Goal: Transaction & Acquisition: Purchase product/service

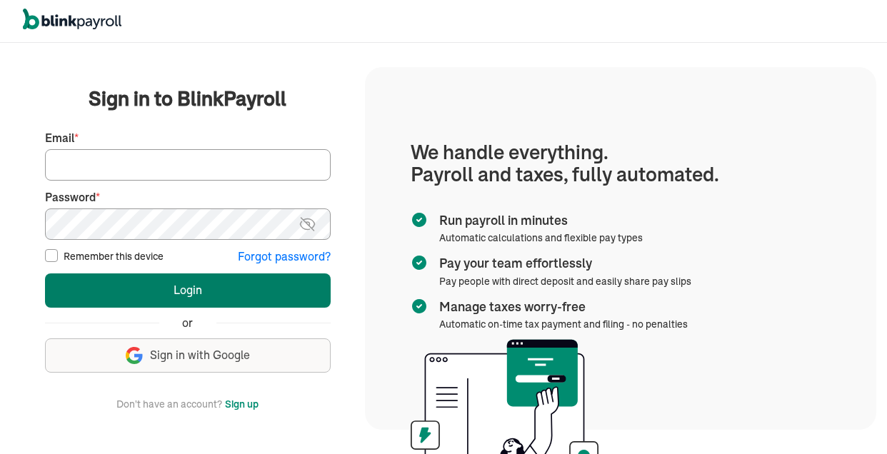
type input "leaksfitness@gmail.com"
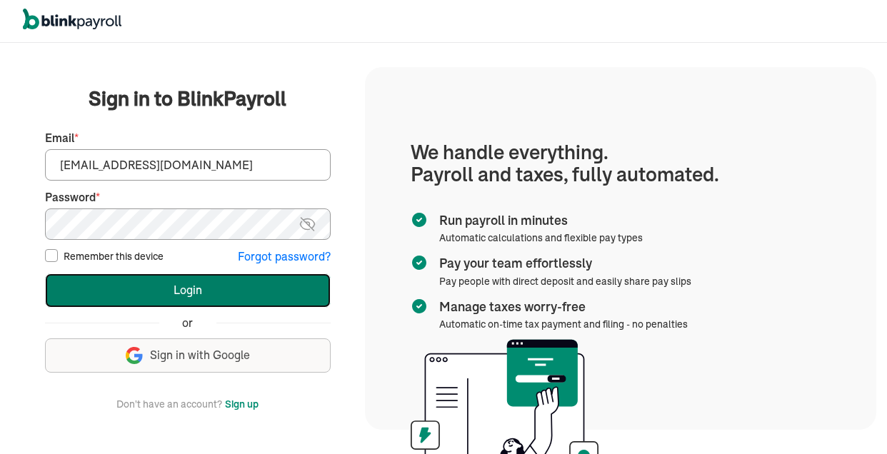
click at [202, 284] on button "Login" at bounding box center [188, 290] width 286 height 34
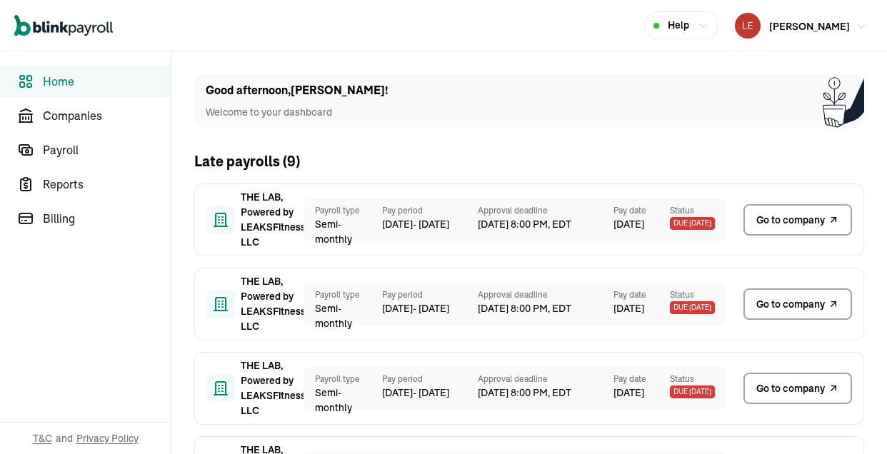
click at [825, 26] on span "[PERSON_NAME]" at bounding box center [809, 26] width 81 height 13
click at [813, 17] on div "[PERSON_NAME]" at bounding box center [809, 25] width 81 height 17
click at [84, 121] on span "Companies" at bounding box center [107, 115] width 128 height 17
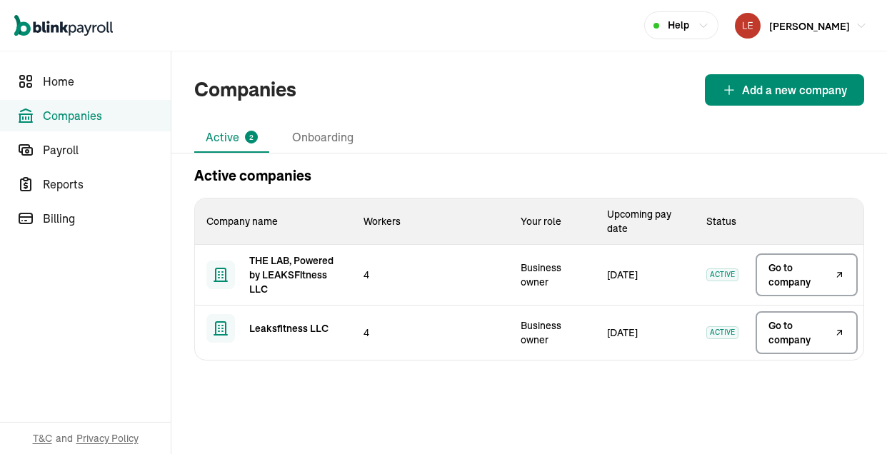
click at [817, 280] on span "Go to company" at bounding box center [799, 275] width 63 height 29
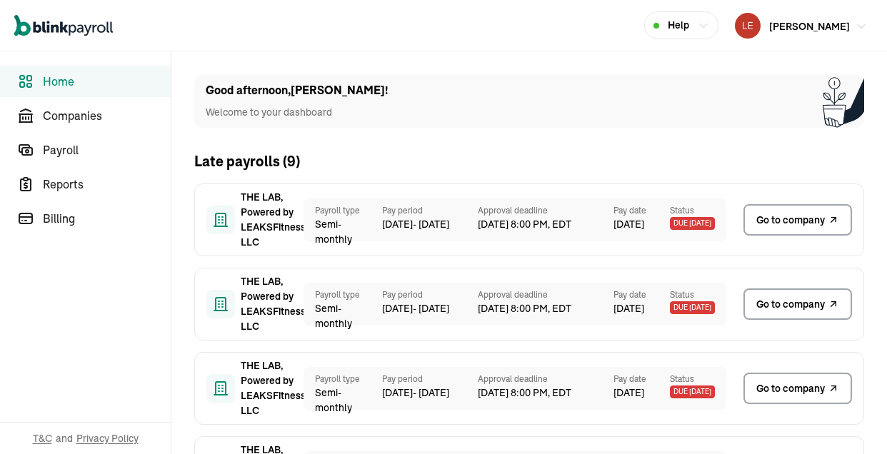
click at [825, 26] on span "[PERSON_NAME]" at bounding box center [809, 26] width 81 height 13
click at [813, 17] on div "[PERSON_NAME]" at bounding box center [809, 25] width 81 height 17
click at [84, 121] on span "Companies" at bounding box center [107, 115] width 128 height 17
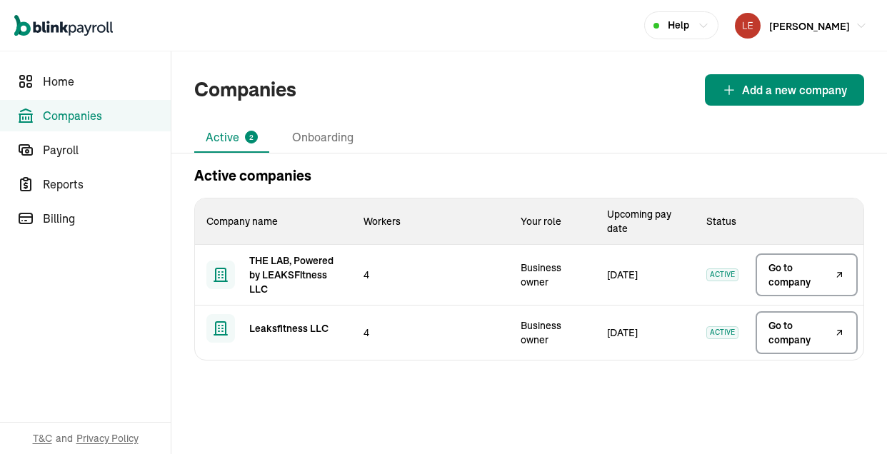
click at [817, 280] on span "Go to company" at bounding box center [799, 275] width 63 height 29
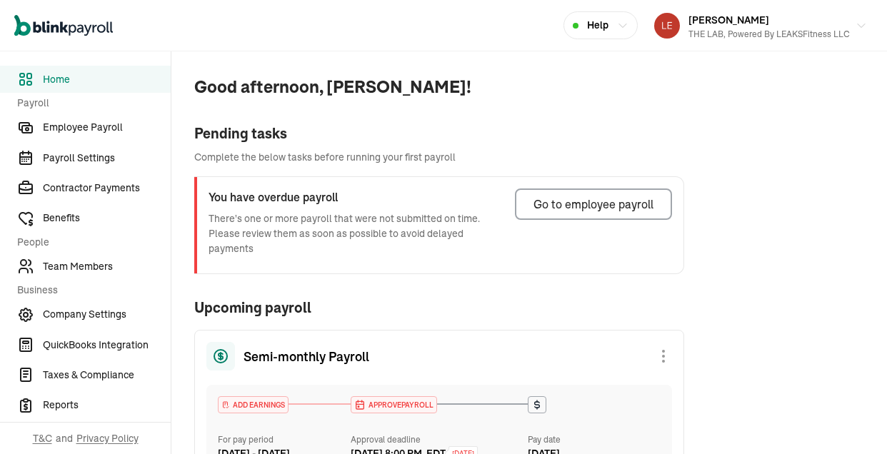
click at [800, 26] on div "[PERSON_NAME] III THE LAB, Powered by LEAKSFitness LLC" at bounding box center [768, 26] width 161 height 30
click at [78, 131] on span "Employee Payroll" at bounding box center [107, 127] width 128 height 15
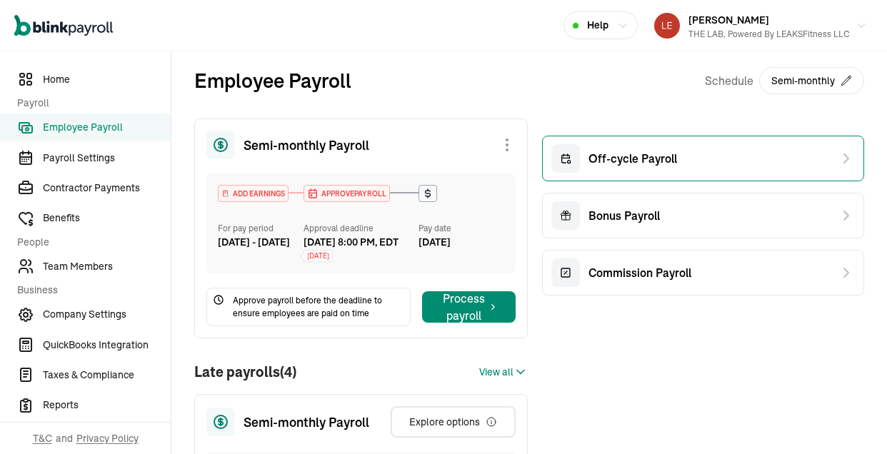
click at [671, 160] on span "Off-cycle Payroll" at bounding box center [632, 158] width 89 height 17
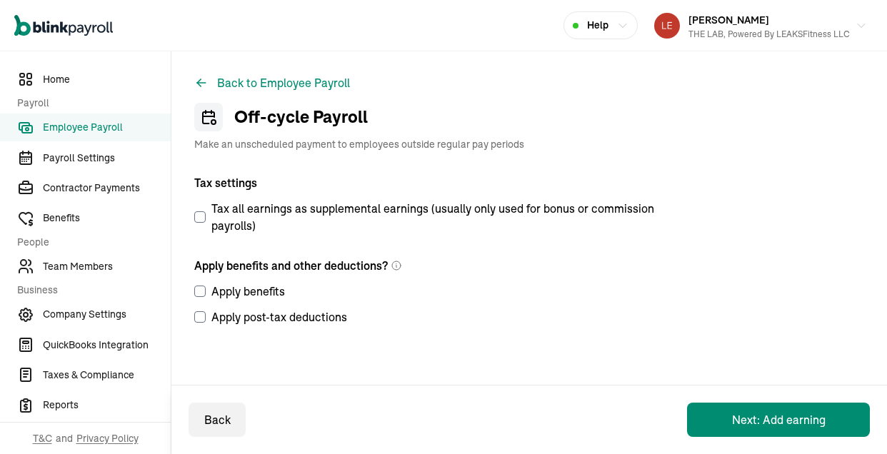
click at [200, 290] on input "Apply benefits" at bounding box center [199, 291] width 11 height 11
checkbox input "true"
click at [199, 318] on input "Apply post-tax deductions" at bounding box center [199, 316] width 11 height 11
checkbox input "true"
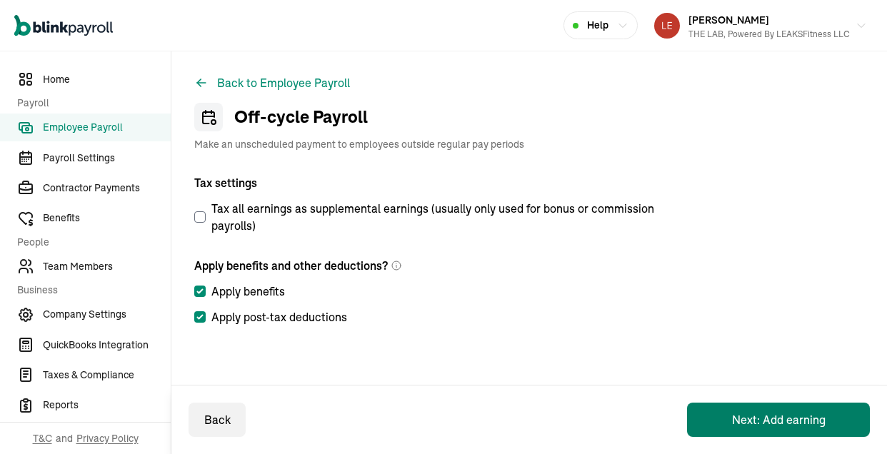
click at [751, 411] on button "Next: Add earning" at bounding box center [778, 420] width 183 height 34
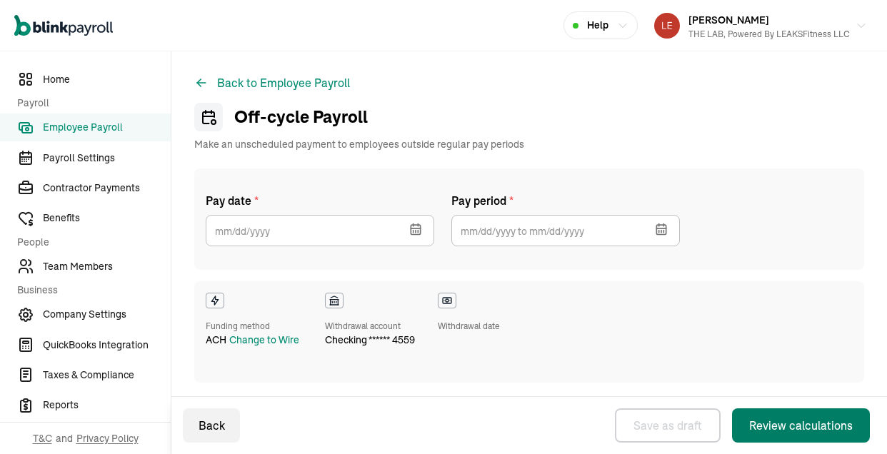
checkbox input "true"
select select "direct_deposit"
click at [418, 233] on icon "button" at bounding box center [418, 232] width 0 height 2
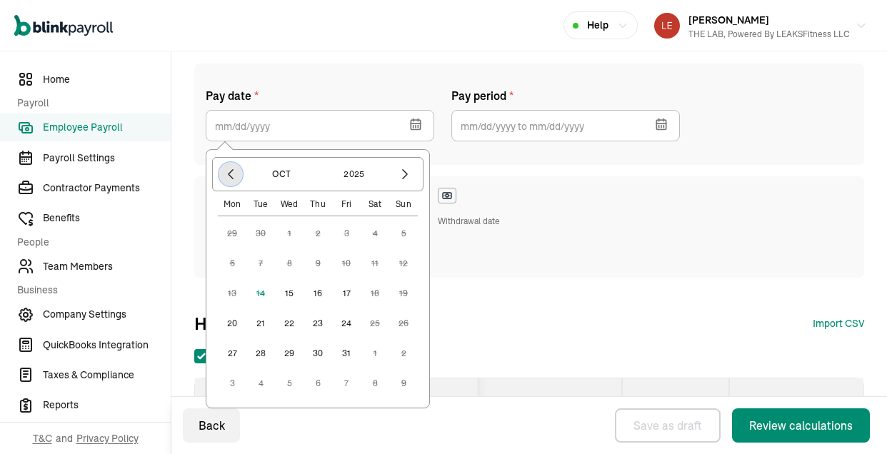
click at [236, 175] on icon "button" at bounding box center [231, 174] width 14 height 14
click at [413, 174] on button "button" at bounding box center [405, 174] width 24 height 24
click at [288, 293] on button "15" at bounding box center [289, 293] width 29 height 29
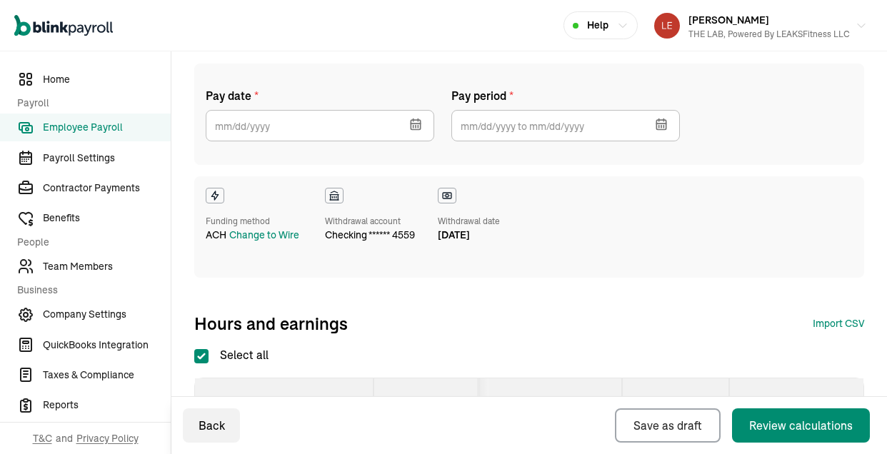
type input "[DATE]"
click at [650, 129] on button "button" at bounding box center [660, 122] width 40 height 37
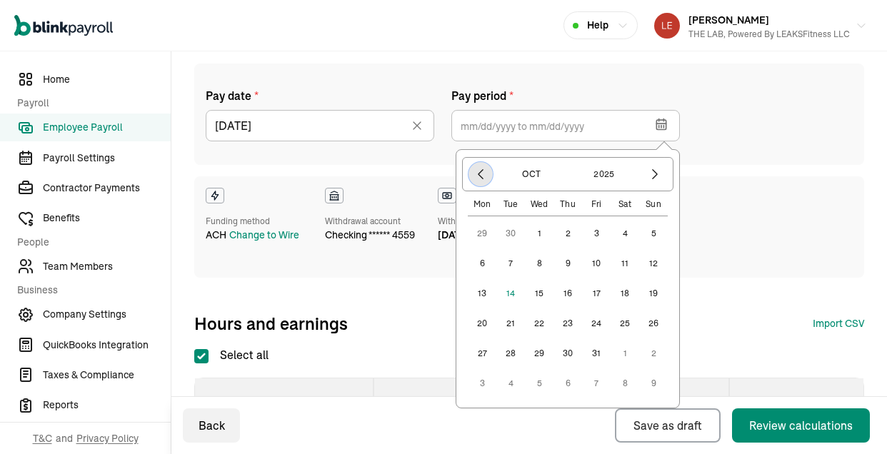
click at [483, 178] on icon "button" at bounding box center [480, 174] width 14 height 14
click at [570, 353] on button "25" at bounding box center [567, 353] width 29 height 29
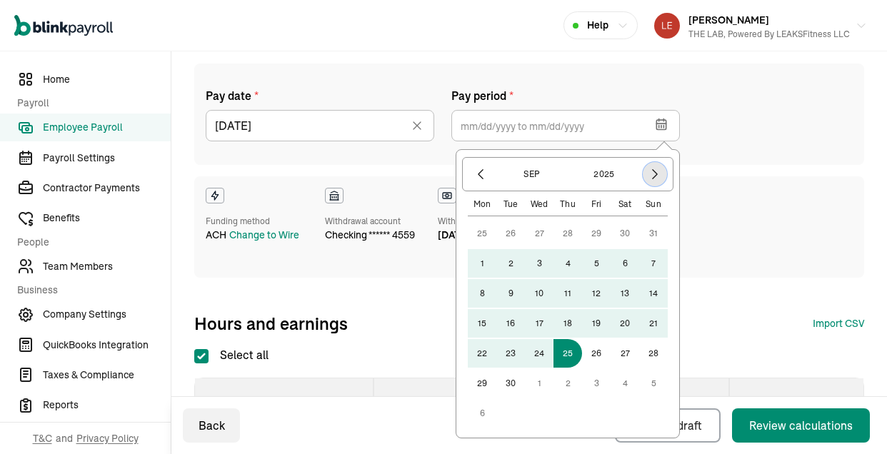
click at [654, 179] on icon "button" at bounding box center [655, 174] width 14 height 14
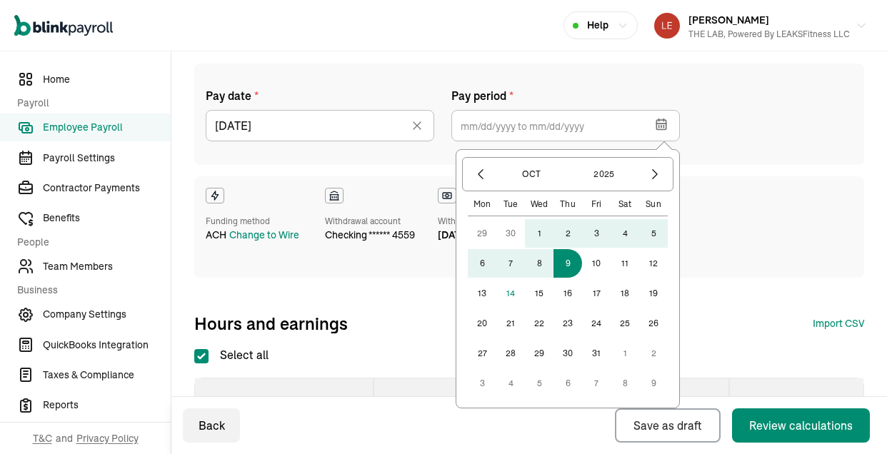
click at [568, 266] on button "9" at bounding box center [567, 263] width 29 height 29
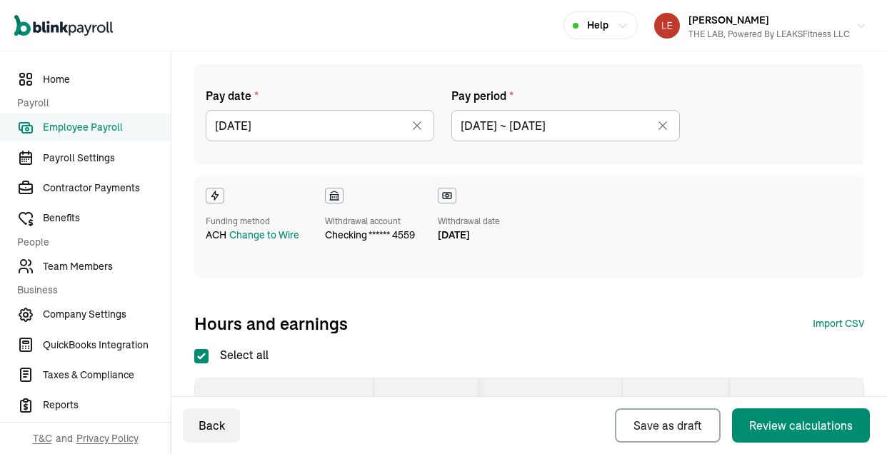
type input "[DATE] ~ [DATE]"
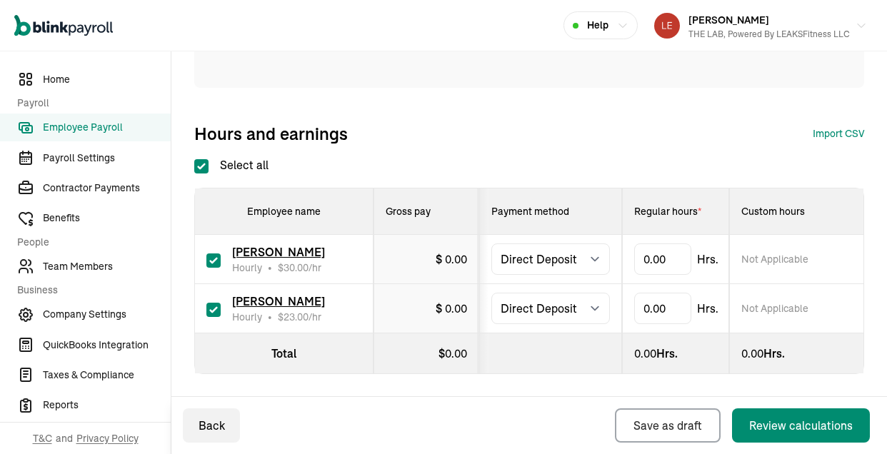
click at [212, 310] on input "checkbox" at bounding box center [213, 310] width 14 height 14
checkbox input "false"
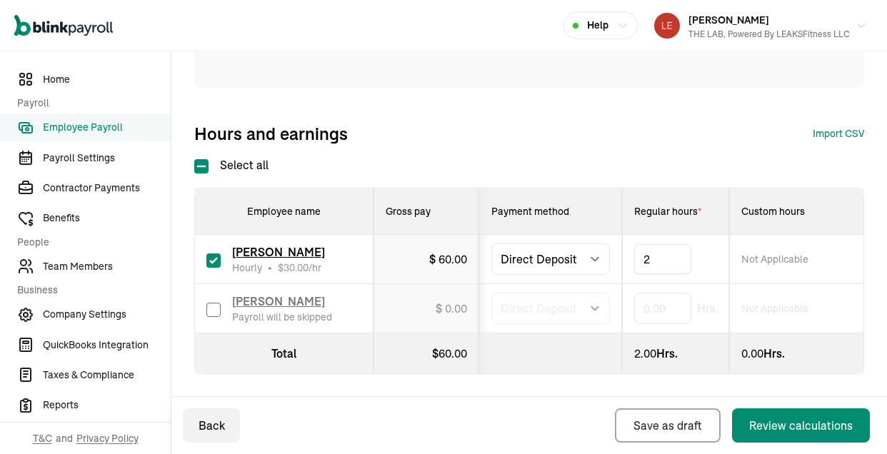
click at [695, 120] on div "Pay date * 10/15/2025 Oct 2025 Mon Tue Wed Thu Fri Sat Sun 29 30 1 2 3 4 5 6 7 …" at bounding box center [529, 9] width 670 height 271
click at [775, 419] on div "Review calculations" at bounding box center [801, 425] width 104 height 17
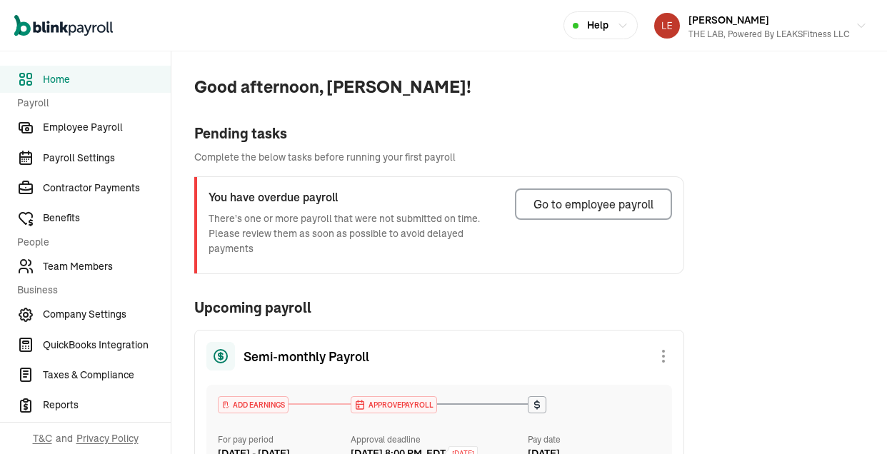
click at [800, 26] on div "Robert Leaks III THE LAB, Powered by LEAKSFitness LLC" at bounding box center [768, 26] width 161 height 30
click at [78, 131] on span "Employee Payroll" at bounding box center [107, 127] width 128 height 15
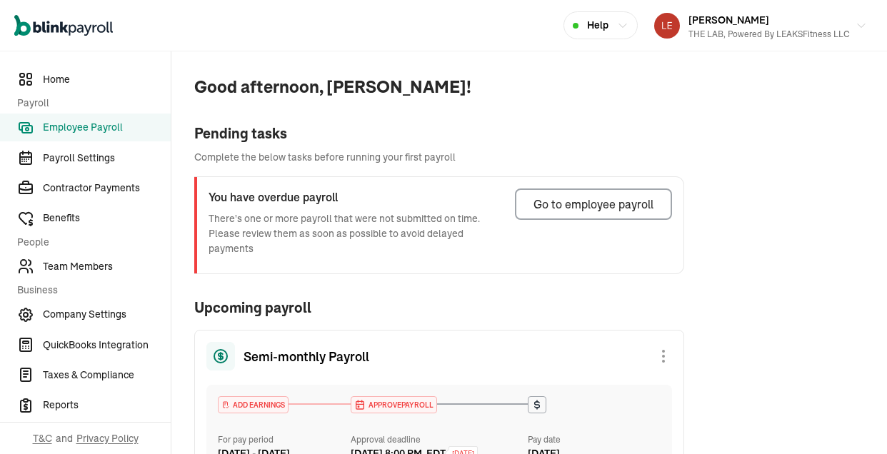
click at [84, 129] on span "Employee Payroll" at bounding box center [107, 127] width 128 height 15
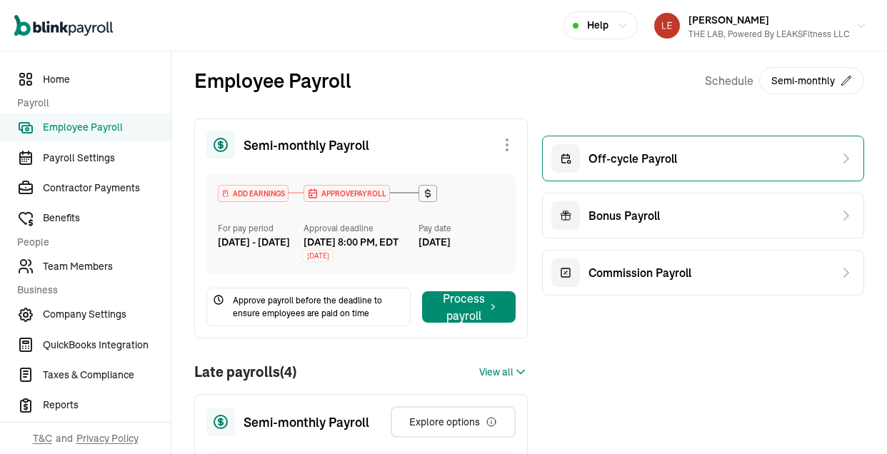
click at [671, 160] on span "Off-cycle Payroll" at bounding box center [632, 158] width 89 height 17
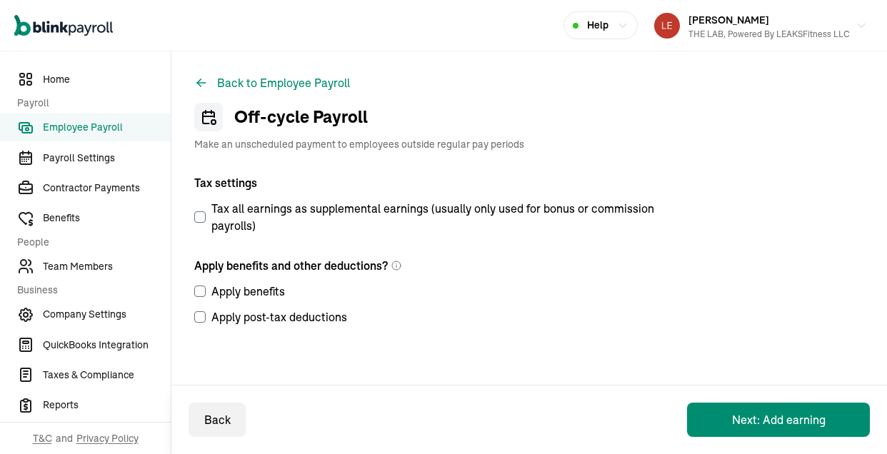
click at [200, 290] on input "Apply benefits" at bounding box center [199, 291] width 11 height 11
checkbox input "true"
click at [199, 318] on input "Apply post-tax deductions" at bounding box center [199, 316] width 11 height 11
checkbox input "true"
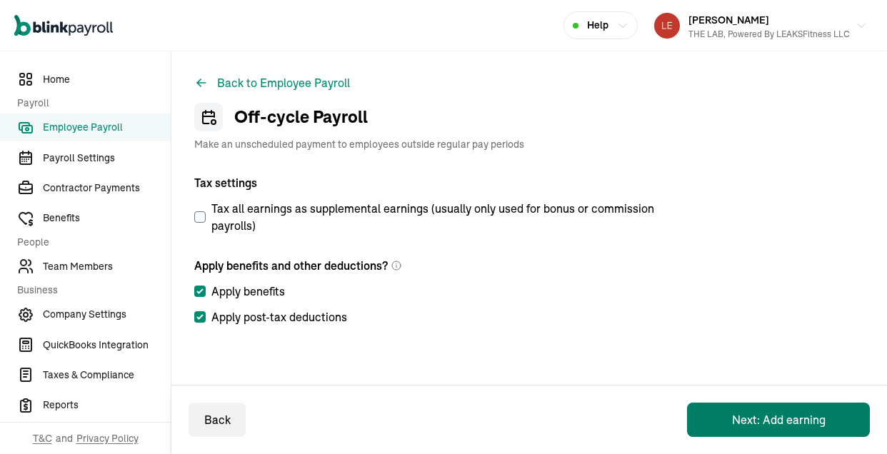
click at [751, 411] on button "Next: Add earning" at bounding box center [778, 420] width 183 height 34
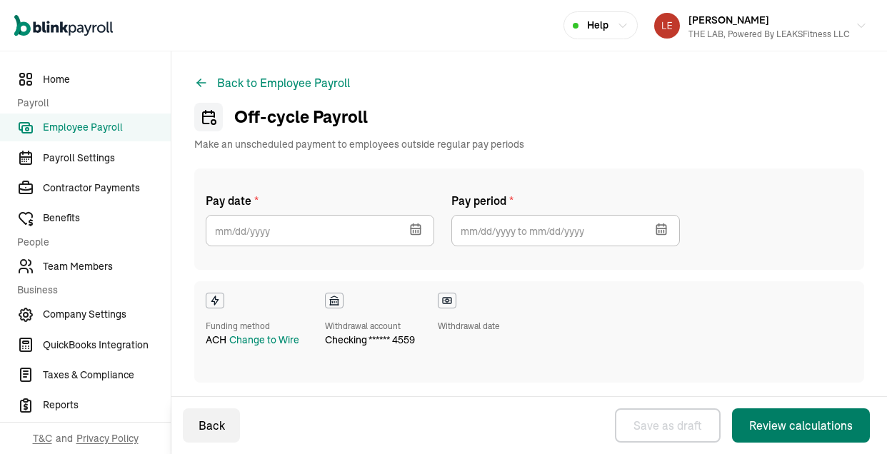
checkbox input "true"
select select "direct_deposit"
click at [418, 233] on icon "button" at bounding box center [418, 232] width 0 height 2
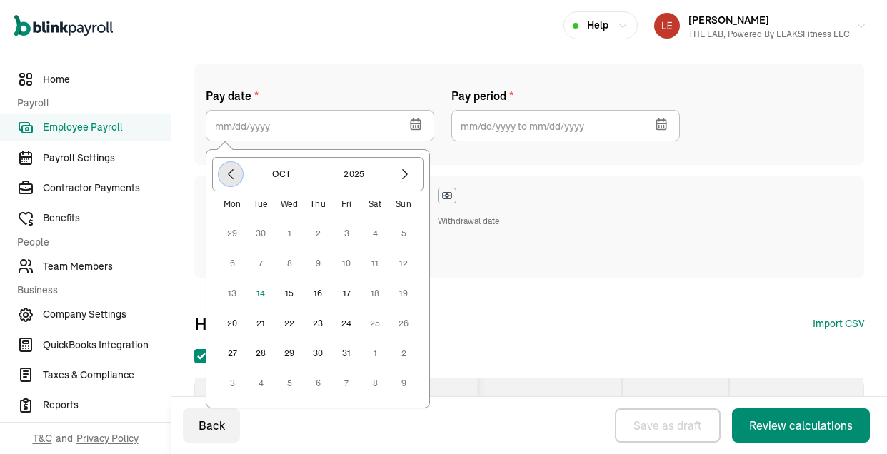
click at [236, 175] on icon "button" at bounding box center [231, 174] width 14 height 14
click at [413, 174] on button "button" at bounding box center [405, 174] width 24 height 24
click at [288, 293] on button "15" at bounding box center [289, 293] width 29 height 29
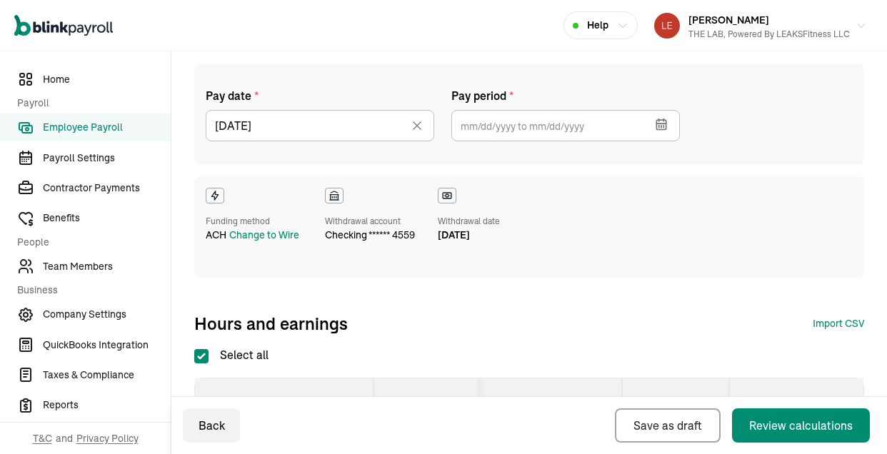
click at [650, 129] on button "button" at bounding box center [660, 122] width 40 height 37
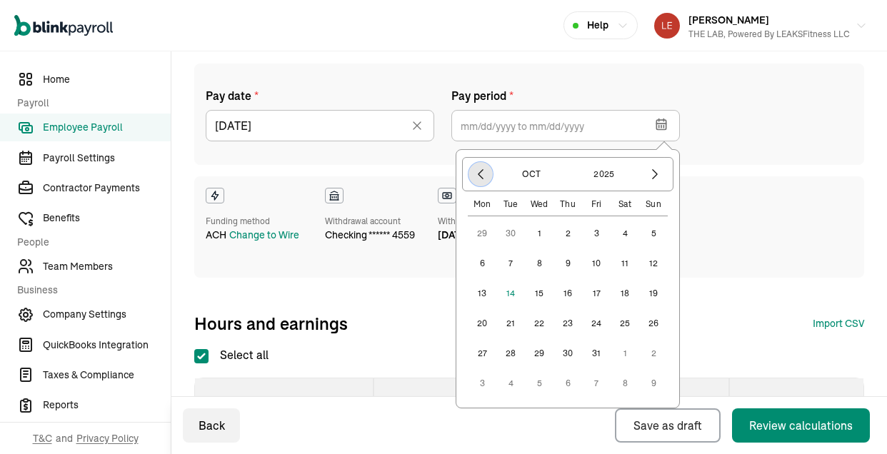
click at [483, 178] on icon "button" at bounding box center [480, 174] width 14 height 14
click at [570, 353] on button "25" at bounding box center [567, 353] width 29 height 29
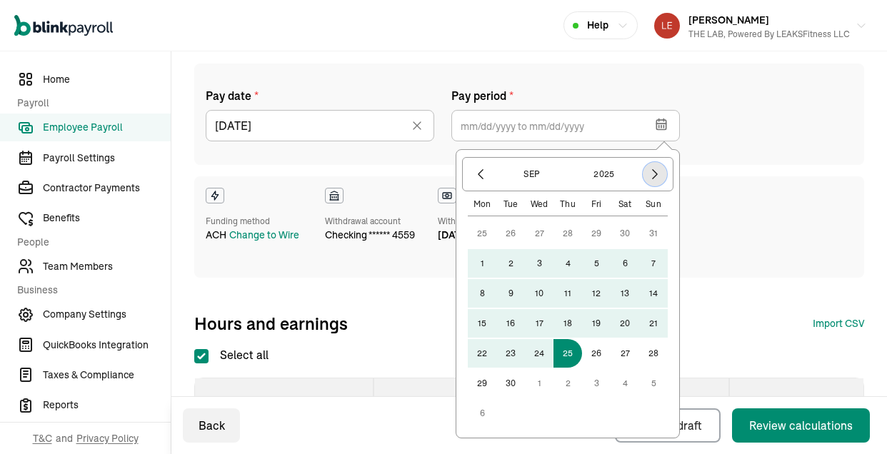
click at [654, 179] on icon "button" at bounding box center [655, 174] width 14 height 14
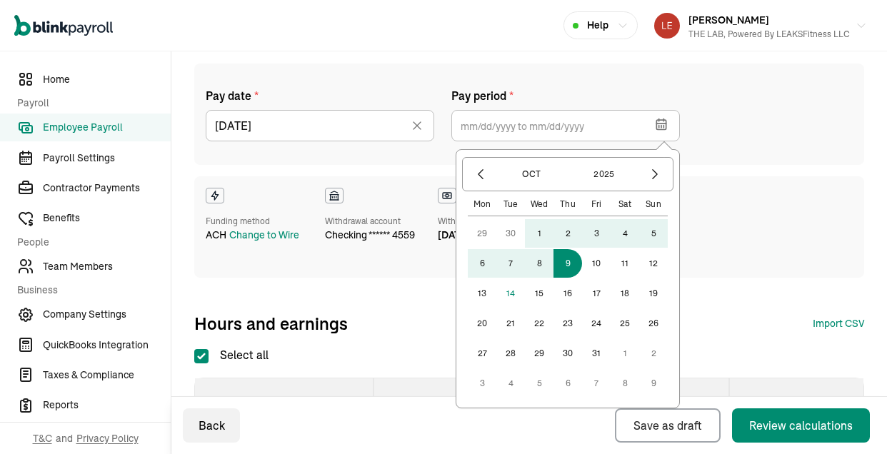
click at [568, 266] on button "9" at bounding box center [567, 263] width 29 height 29
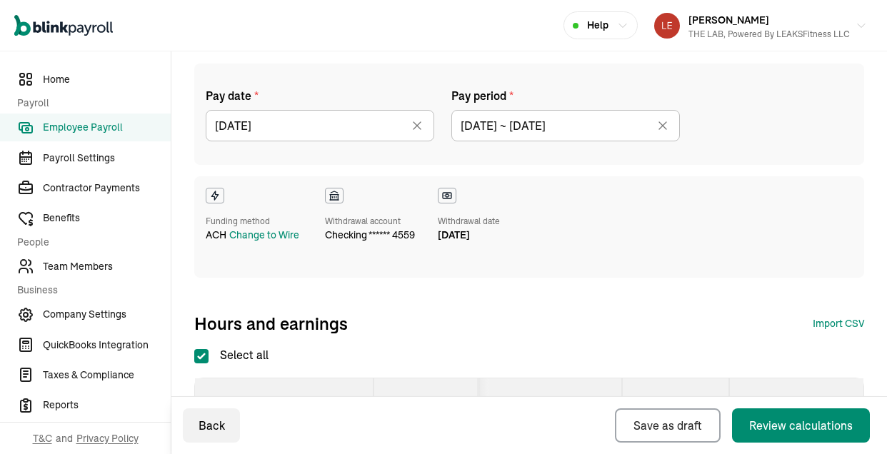
type input "[DATE] ~ [DATE]"
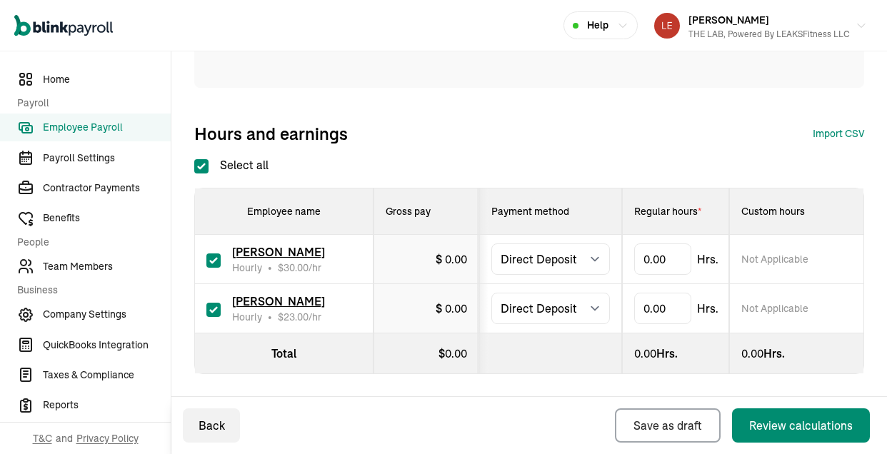
click at [212, 310] on input "checkbox" at bounding box center [213, 310] width 14 height 14
checkbox input "false"
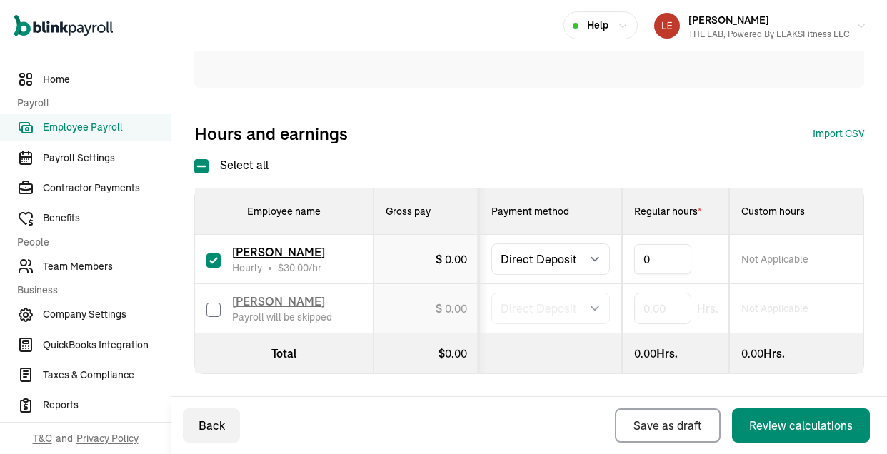
type input "2"
click at [695, 120] on div "Pay date * 10/15/2025 Oct 2025 Mon Tue Wed Thu Fri Sat Sun 29 30 1 2 3 4 5 6 7 …" at bounding box center [529, 9] width 670 height 271
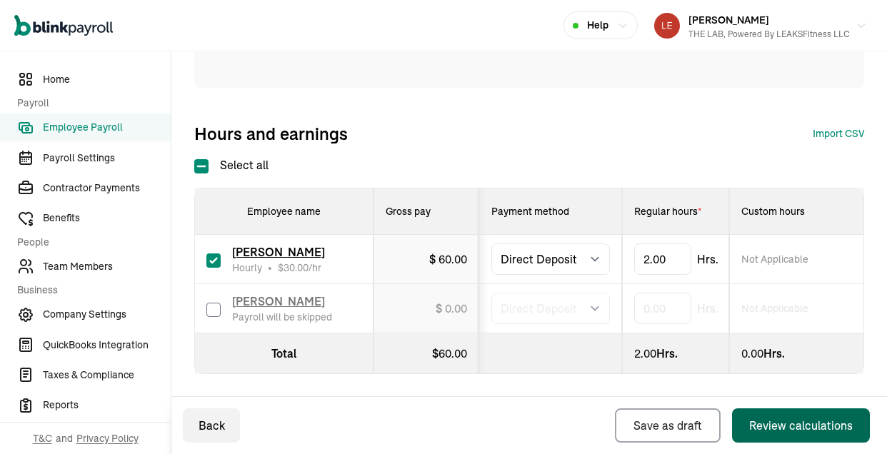
click at [775, 419] on div "Review calculations" at bounding box center [801, 425] width 104 height 17
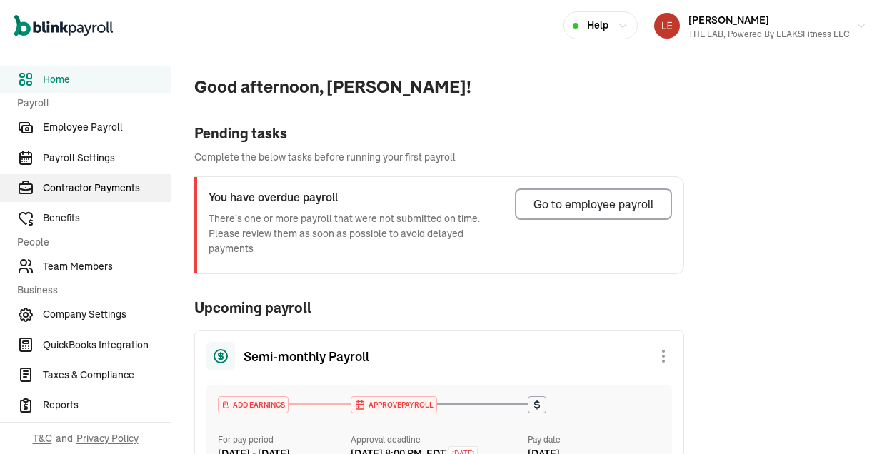
click at [86, 189] on span "Contractor Payments" at bounding box center [107, 188] width 128 height 15
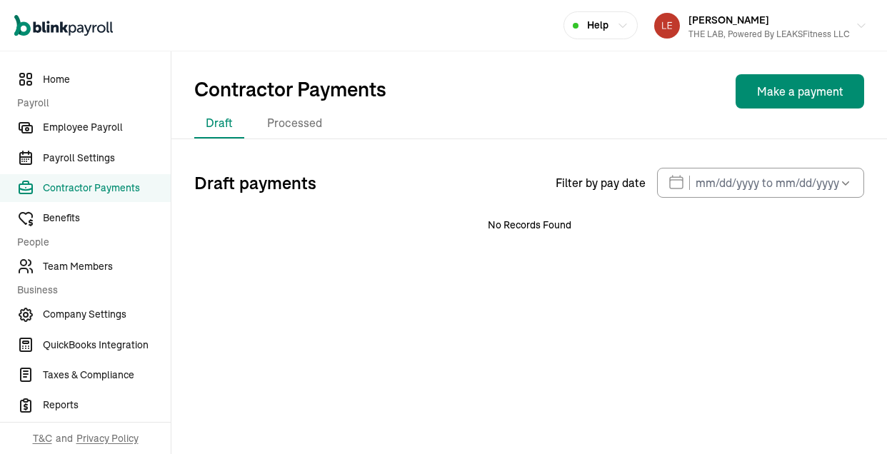
select select "direct_deposit"
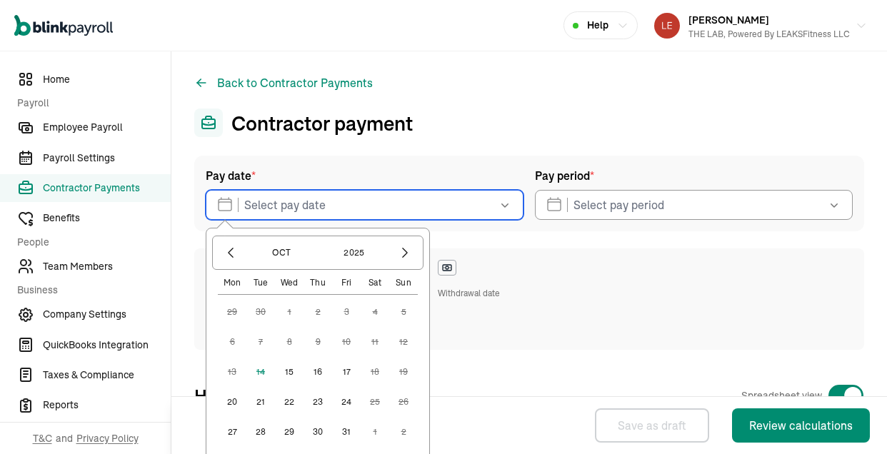
click at [446, 206] on input "text" at bounding box center [365, 205] width 318 height 30
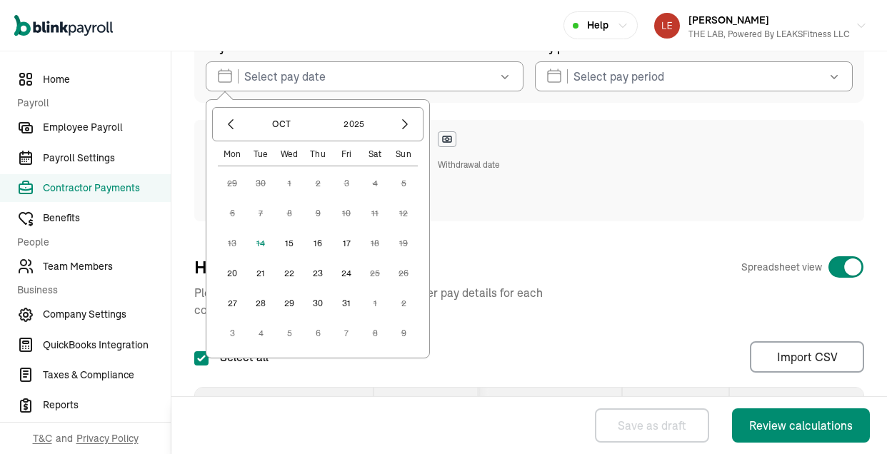
click at [282, 246] on button "15" at bounding box center [289, 243] width 29 height 29
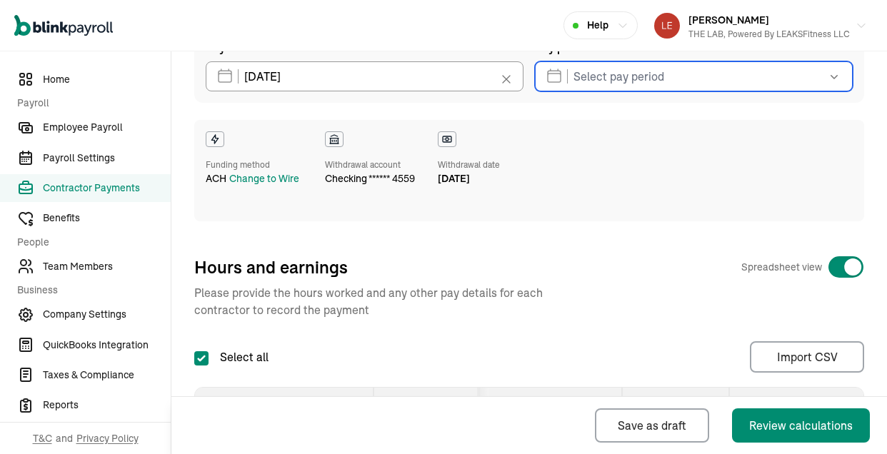
click at [674, 86] on input "text" at bounding box center [694, 76] width 318 height 30
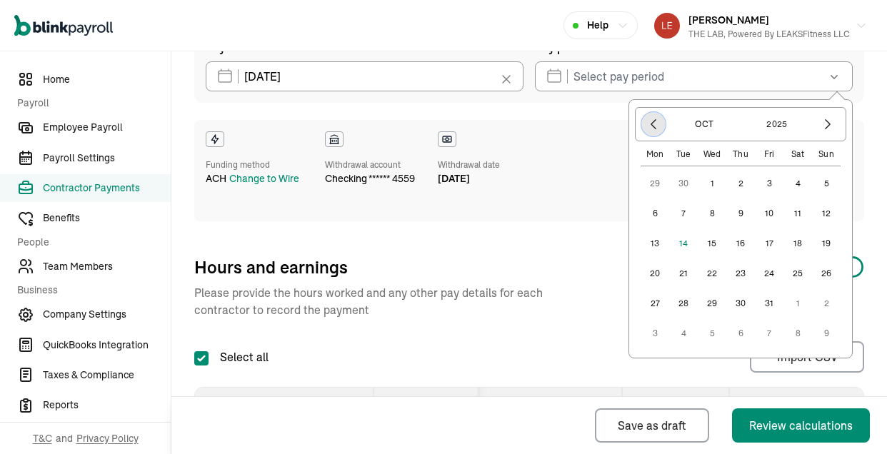
click at [659, 125] on icon "button" at bounding box center [653, 124] width 14 height 14
click at [740, 305] on button "25" at bounding box center [740, 303] width 29 height 29
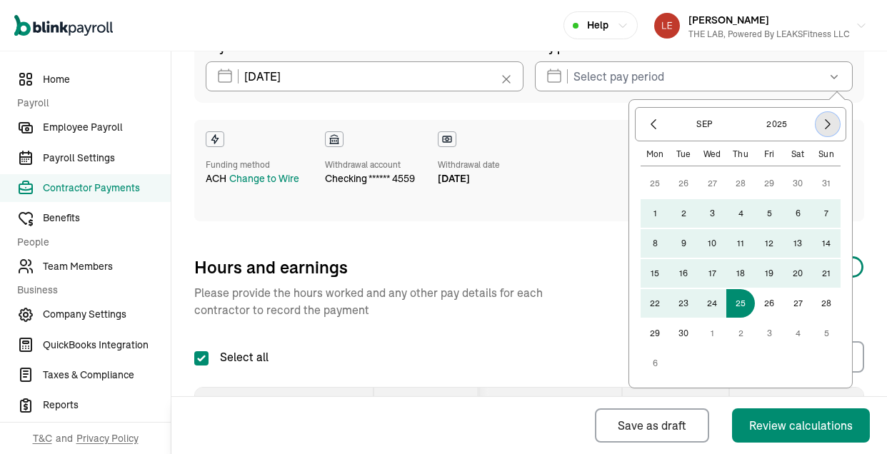
click at [822, 122] on icon "button" at bounding box center [827, 124] width 14 height 14
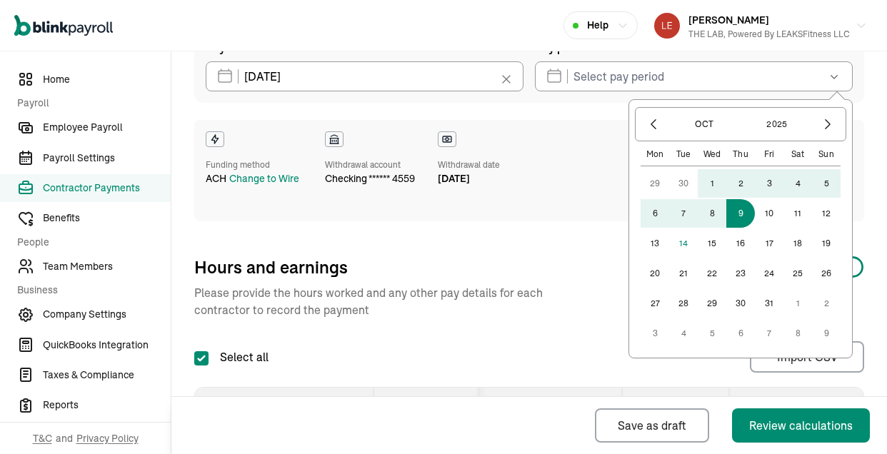
click at [741, 216] on button "9" at bounding box center [740, 213] width 29 height 29
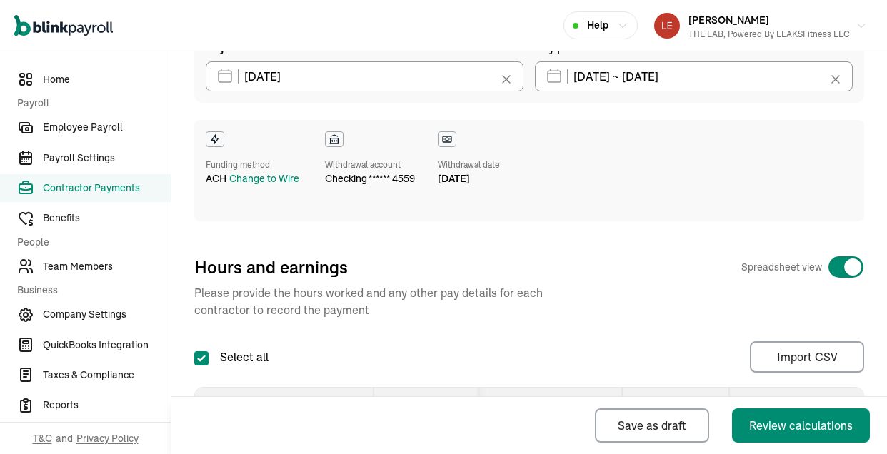
type input "[DATE] ~ [DATE]"
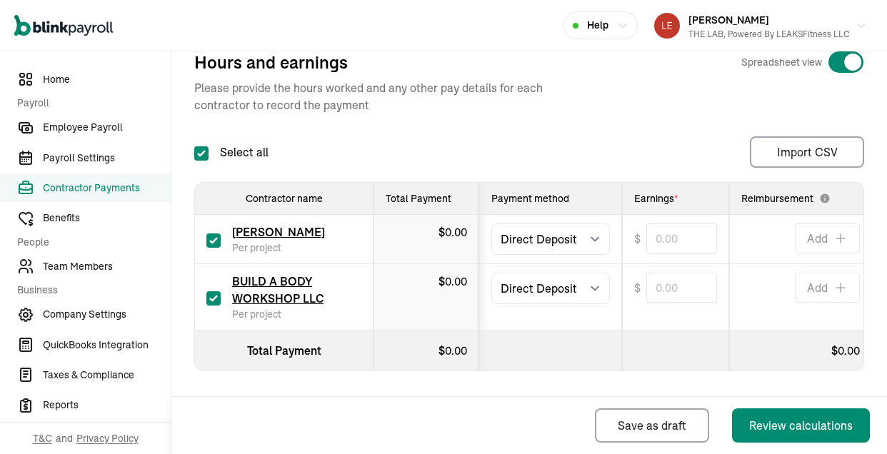
scroll to position [342, 0]
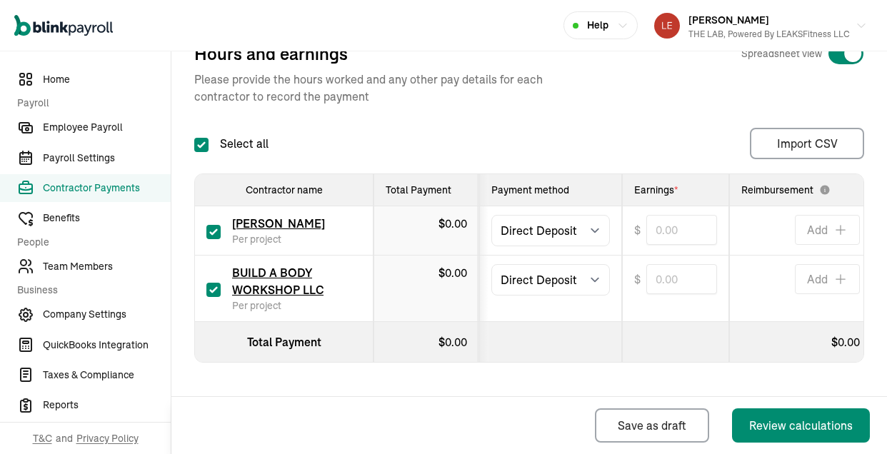
click at [211, 231] on input "checkbox" at bounding box center [213, 232] width 14 height 14
checkbox input "false"
type input "0.00"
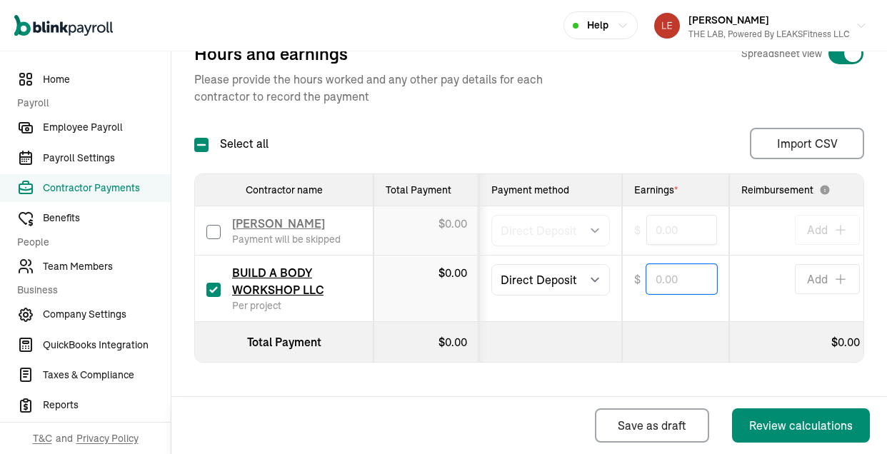
click at [676, 278] on input "text" at bounding box center [681, 279] width 71 height 30
click at [732, 310] on td "Add" at bounding box center [800, 289] width 143 height 66
type input "416.00"
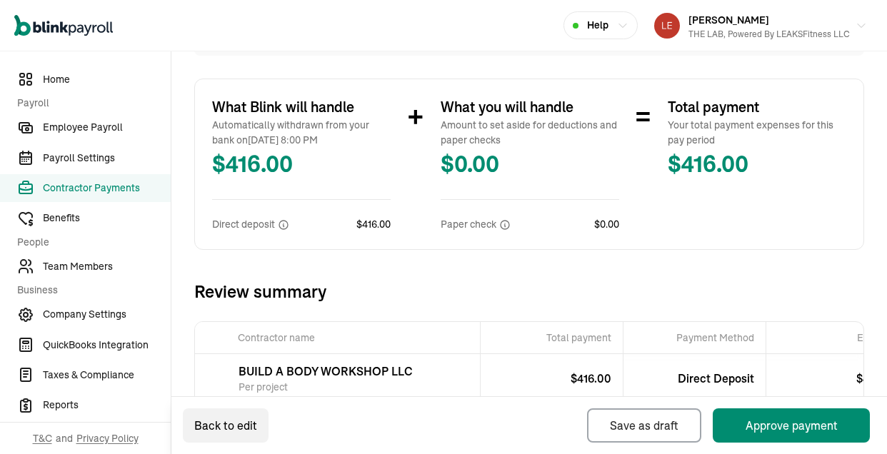
scroll to position [402, 0]
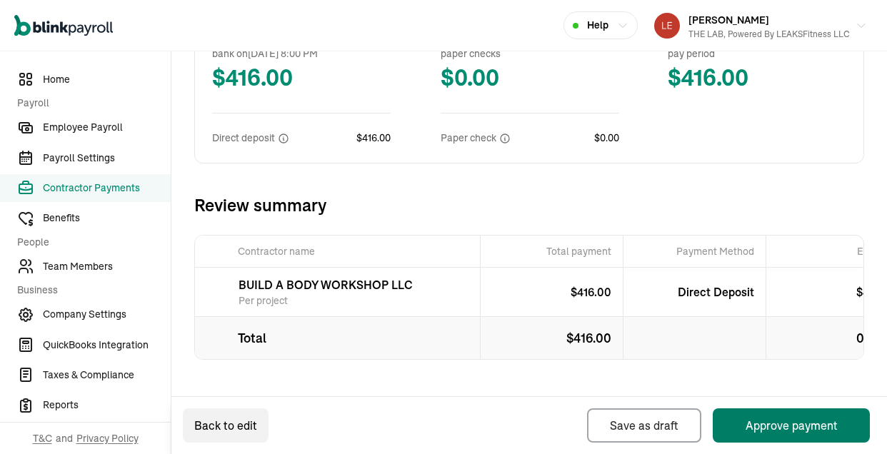
click at [767, 423] on button "Approve payment" at bounding box center [791, 425] width 157 height 34
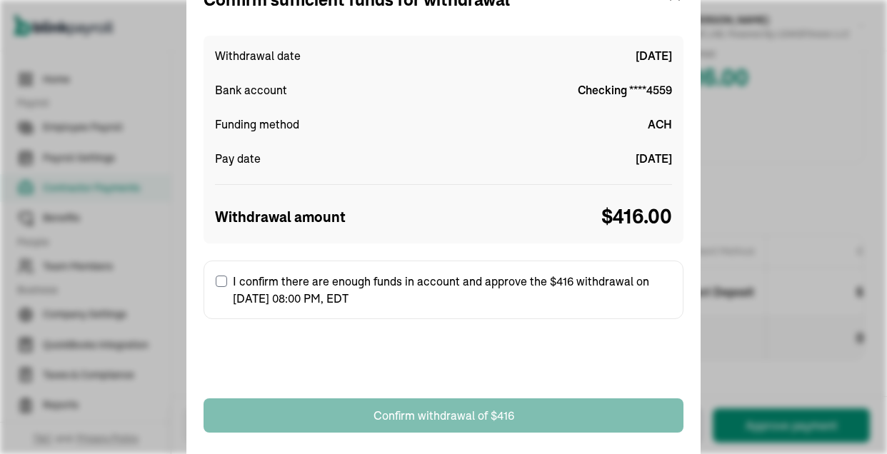
click at [220, 281] on input "I confirm there are enough funds in account and approve the $416 withdrawal on …" at bounding box center [221, 281] width 11 height 11
checkbox input "true"
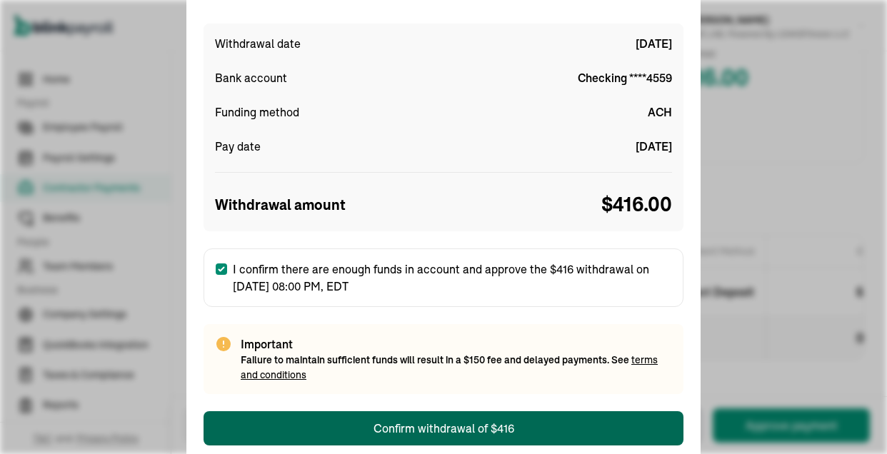
click at [467, 423] on div "Confirm withdrawal of $416" at bounding box center [443, 428] width 141 height 17
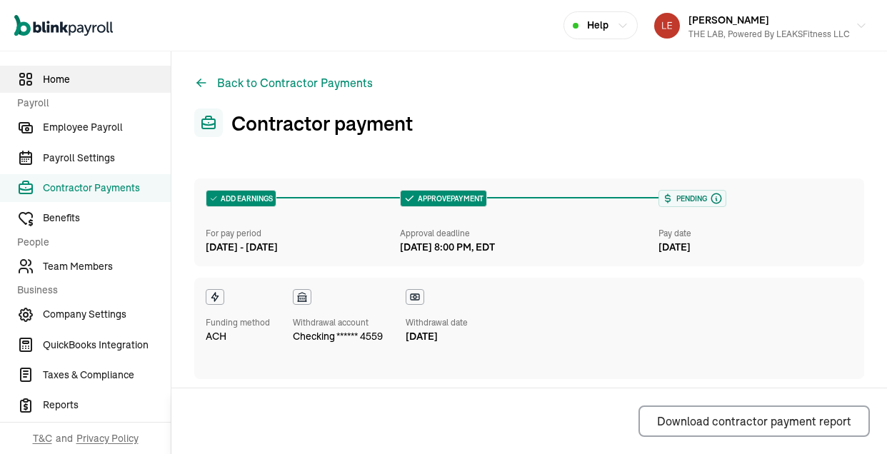
click at [81, 82] on span "Home" at bounding box center [107, 79] width 128 height 15
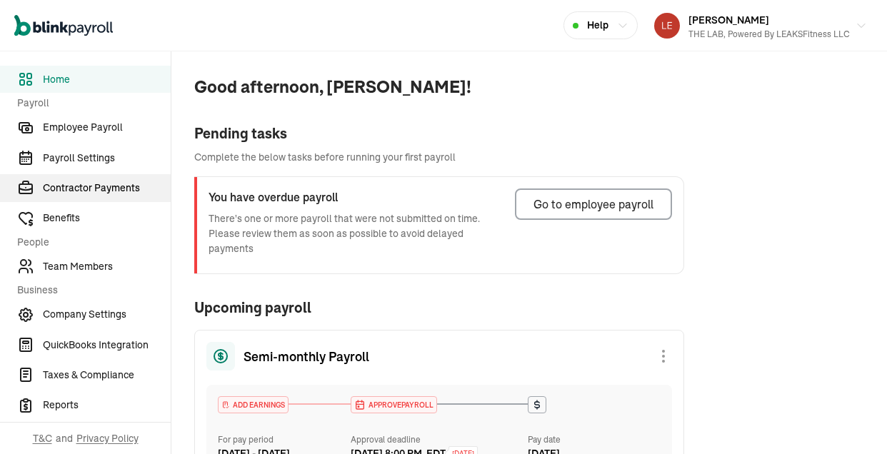
click at [86, 189] on span "Contractor Payments" at bounding box center [107, 188] width 128 height 15
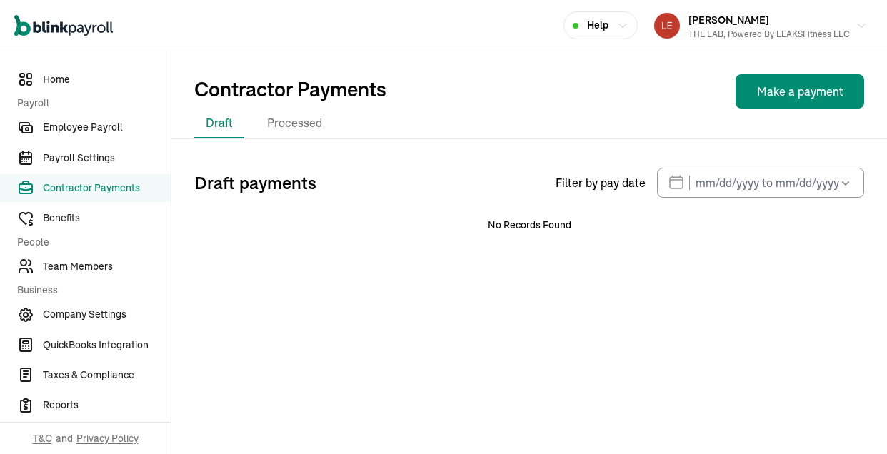
select select "direct_deposit"
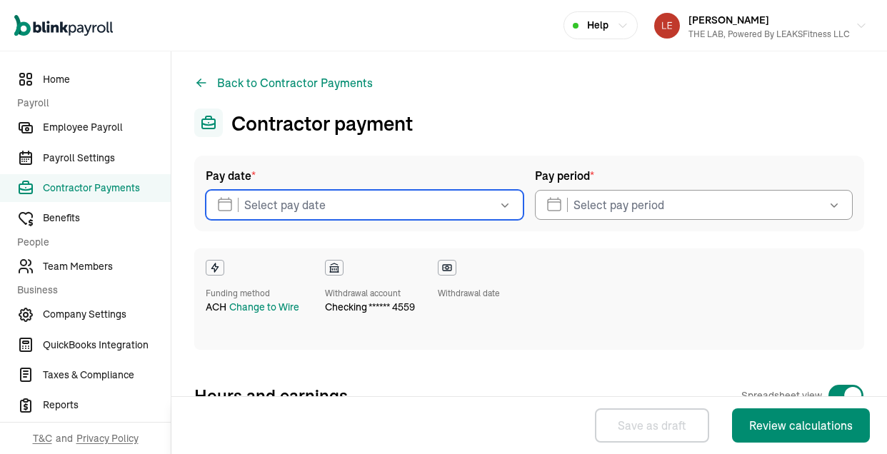
click at [446, 206] on input "text" at bounding box center [365, 205] width 318 height 30
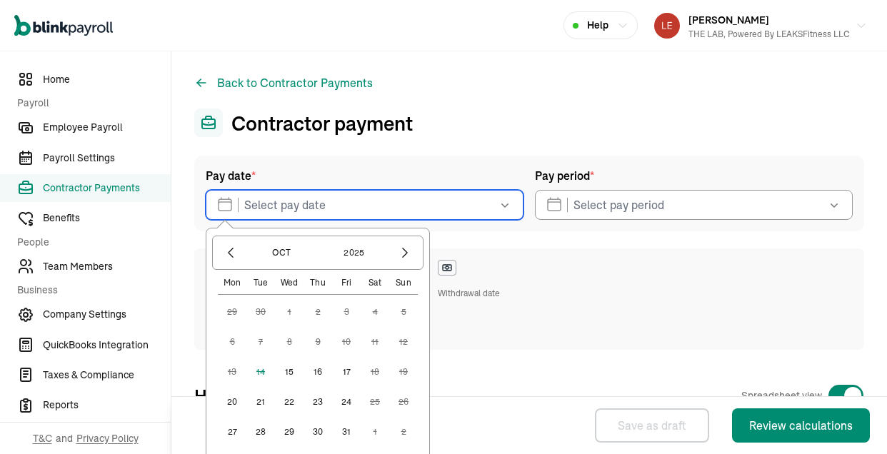
scroll to position [129, 0]
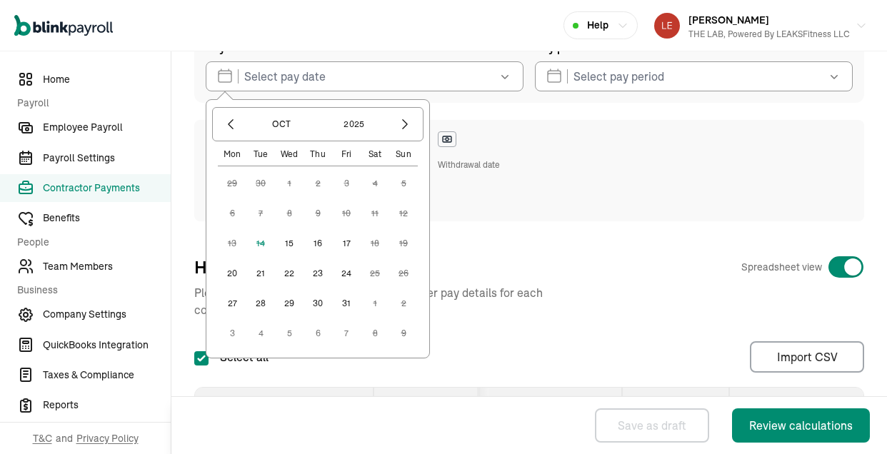
click at [282, 246] on button "15" at bounding box center [289, 243] width 29 height 29
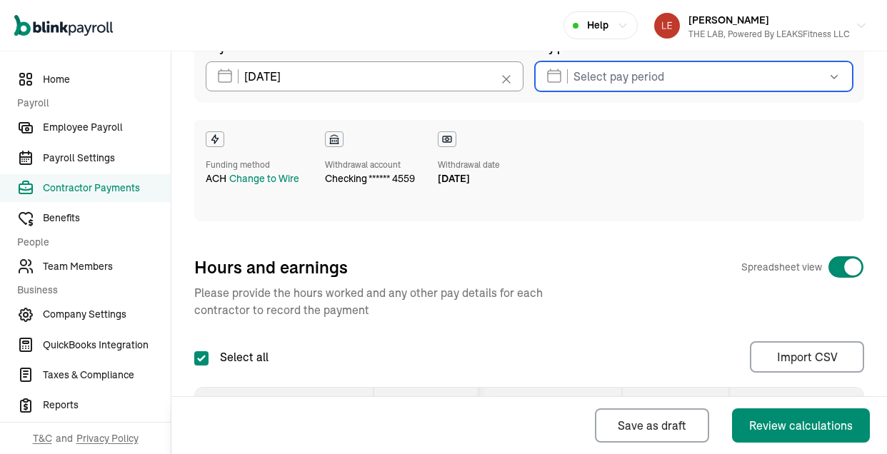
click at [674, 86] on input "text" at bounding box center [694, 76] width 318 height 30
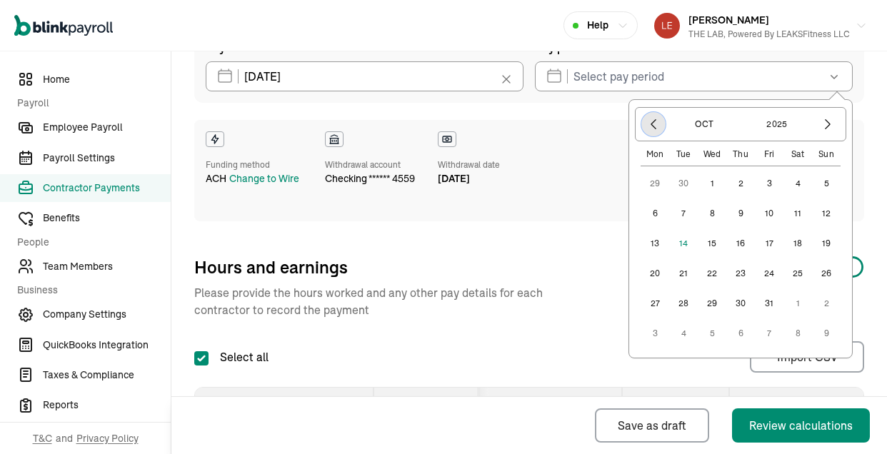
click at [659, 125] on icon "button" at bounding box center [653, 124] width 14 height 14
click at [740, 305] on button "25" at bounding box center [740, 303] width 29 height 29
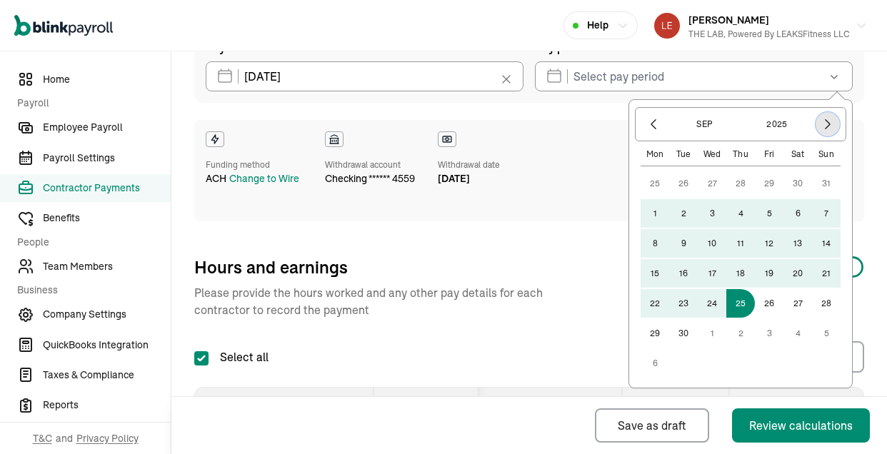
click at [822, 122] on icon "button" at bounding box center [827, 124] width 14 height 14
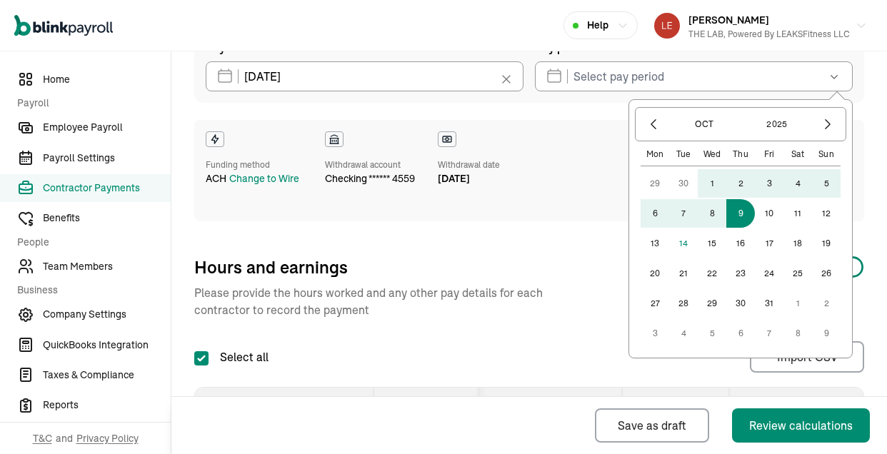
click at [741, 216] on button "9" at bounding box center [740, 213] width 29 height 29
type input "[DATE] ~ [DATE]"
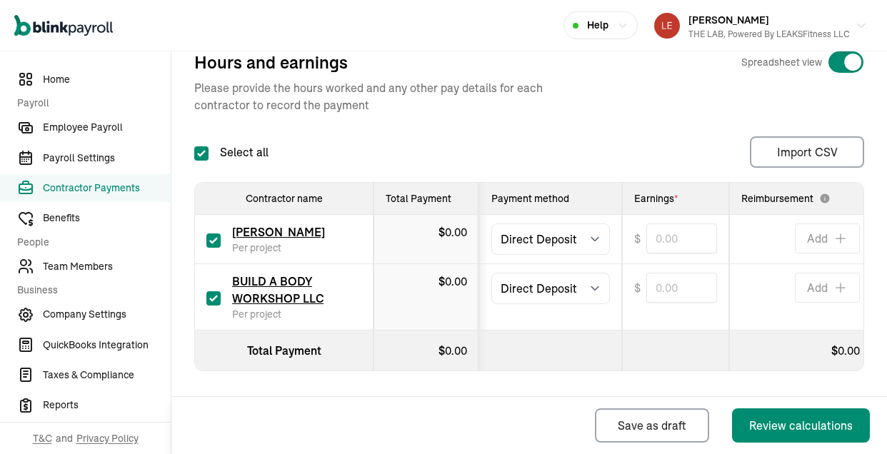
scroll to position [342, 0]
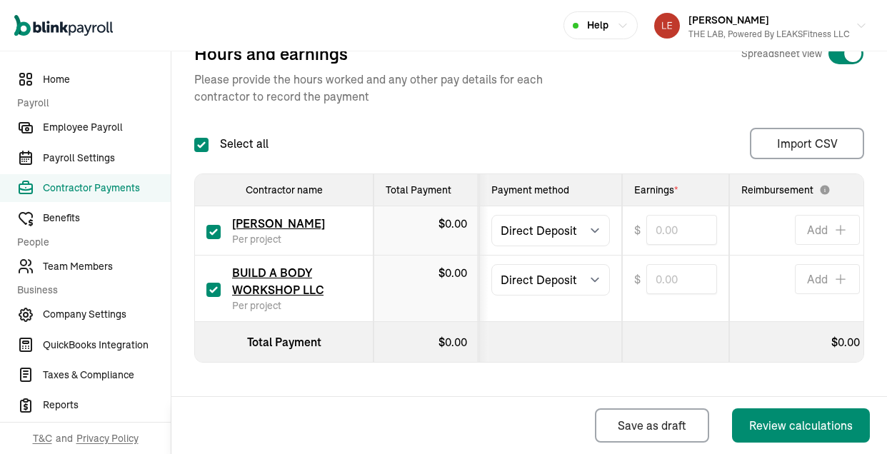
click at [211, 231] on input "checkbox" at bounding box center [213, 232] width 14 height 14
checkbox input "false"
type input "0.00"
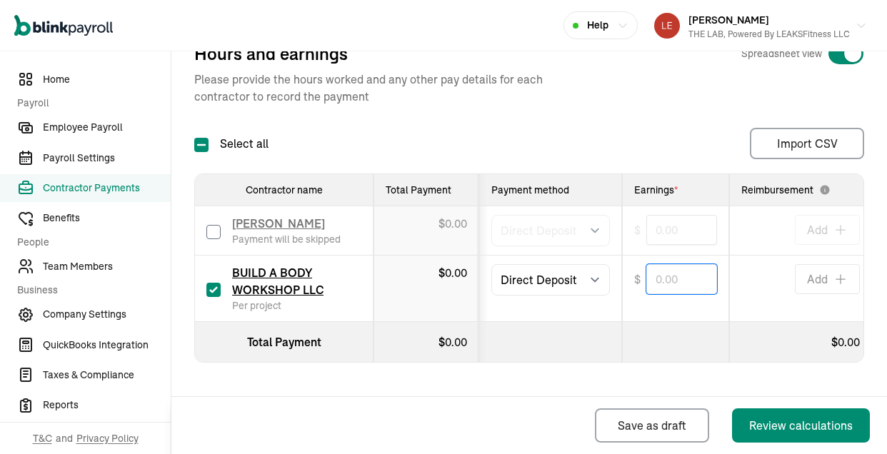
click at [676, 278] on input "text" at bounding box center [681, 279] width 71 height 30
click at [732, 310] on td "Add" at bounding box center [800, 289] width 143 height 66
type input "416.00"
select select "direct_deposit"
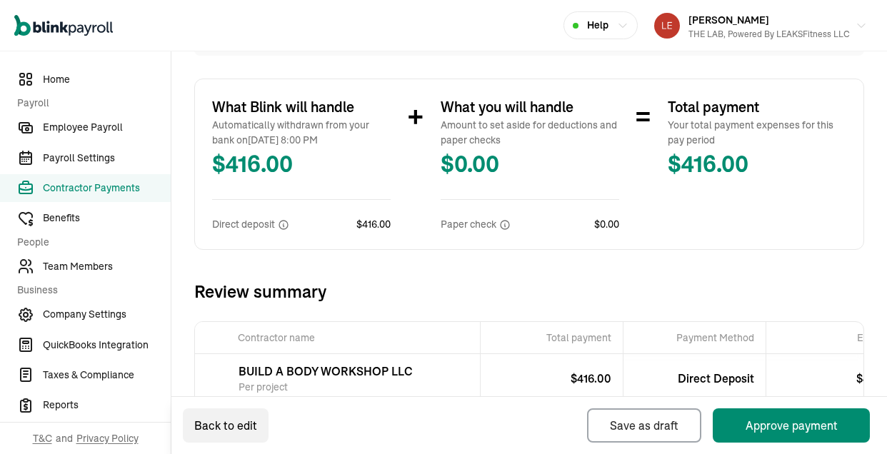
scroll to position [402, 0]
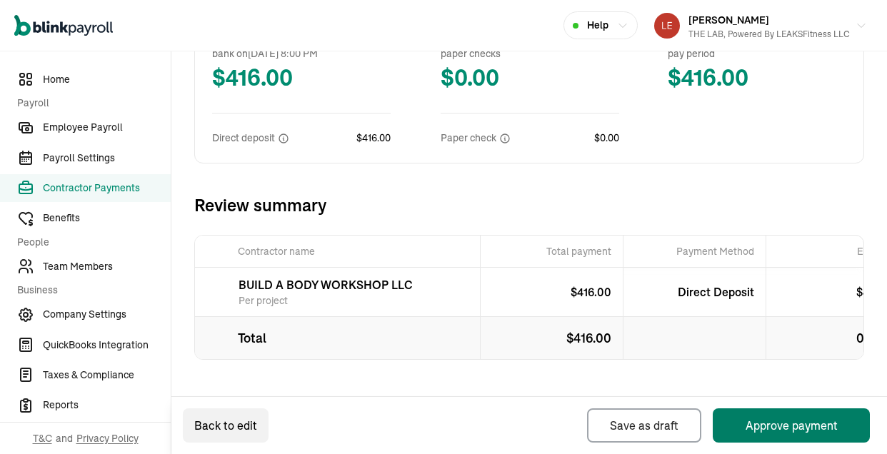
click at [767, 423] on button "Approve payment" at bounding box center [791, 425] width 157 height 34
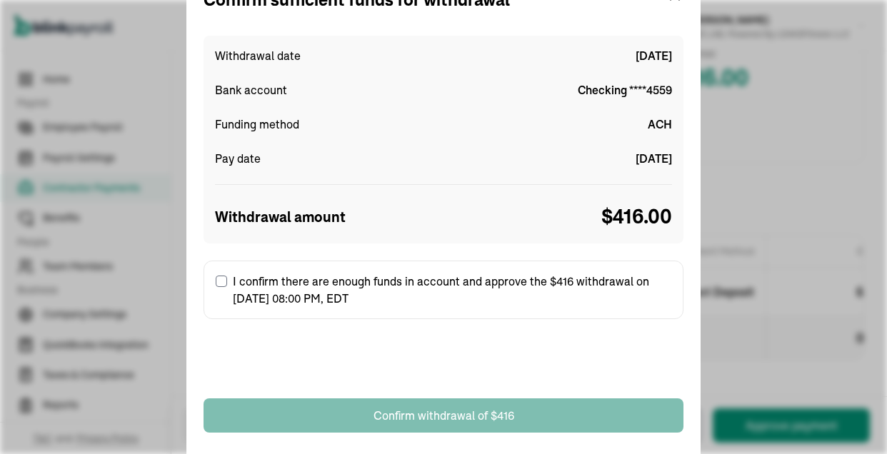
click at [220, 281] on input "I confirm there are enough funds in account and approve the $416 withdrawal on …" at bounding box center [221, 281] width 11 height 11
checkbox input "true"
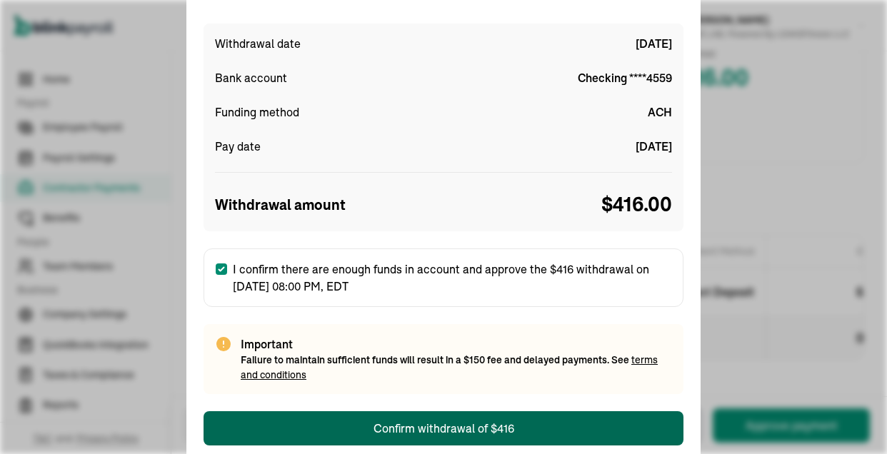
click at [467, 423] on div "Confirm withdrawal of $416" at bounding box center [443, 428] width 141 height 17
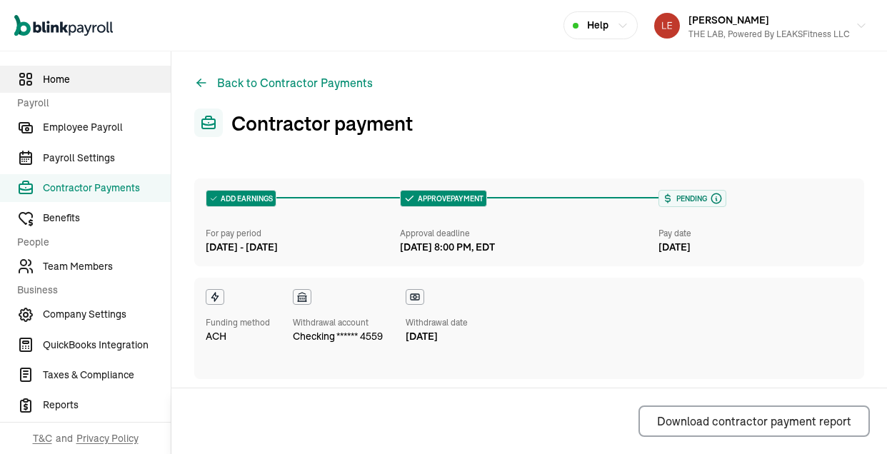
click at [81, 82] on span "Home" at bounding box center [107, 79] width 128 height 15
